Goal: Information Seeking & Learning: Learn about a topic

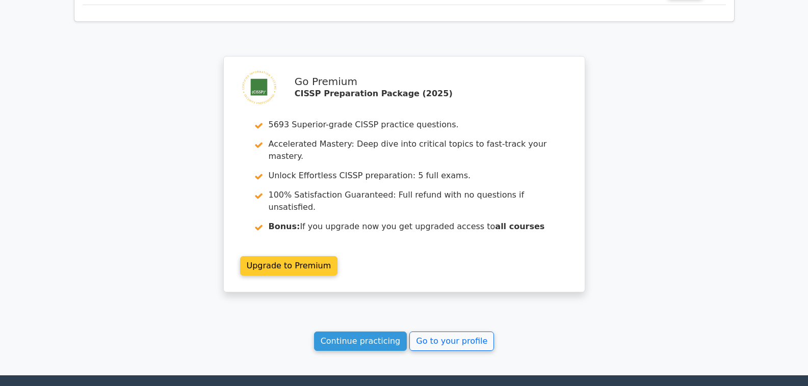
scroll to position [1108, 0]
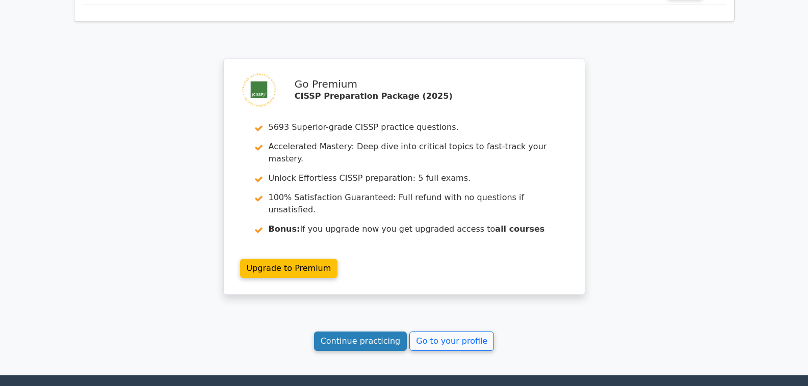
click at [386, 332] on link "Continue practicing" at bounding box center [360, 341] width 93 height 19
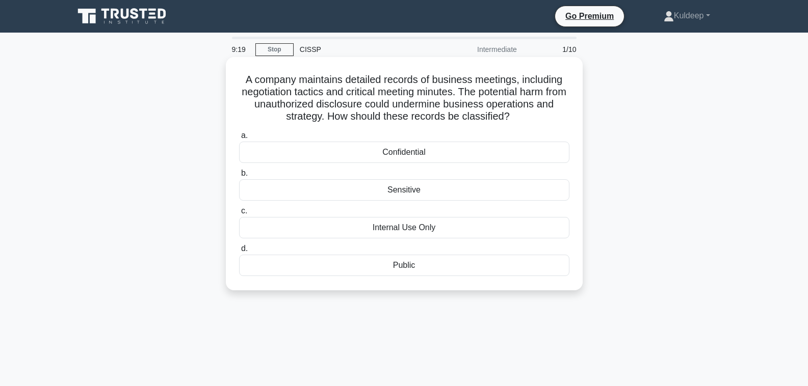
click at [410, 231] on div "Internal Use Only" at bounding box center [404, 227] width 330 height 21
click at [239, 215] on input "c. Internal Use Only" at bounding box center [239, 211] width 0 height 7
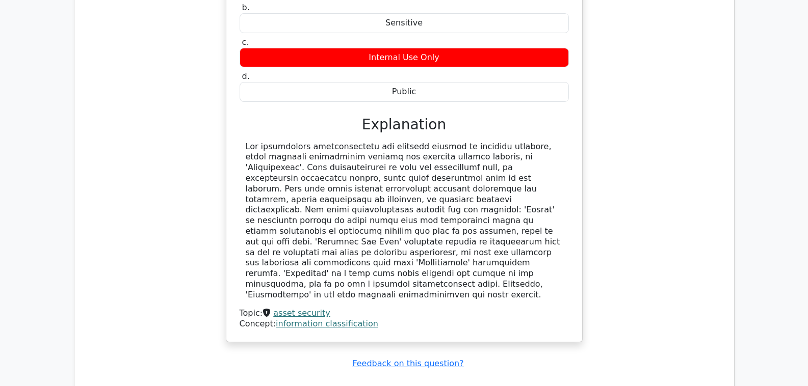
scroll to position [673, 0]
